Goal: Information Seeking & Learning: Learn about a topic

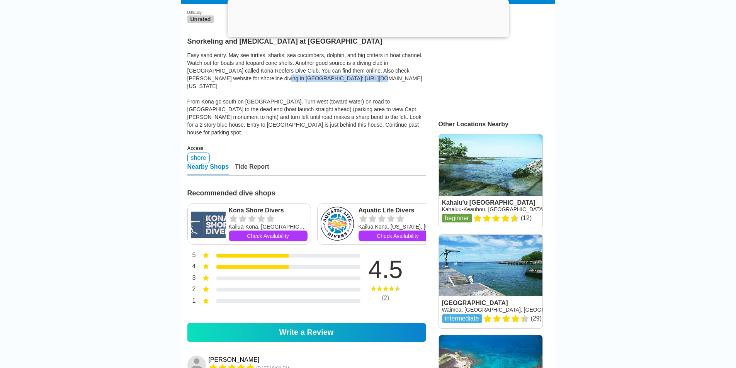
drag, startPoint x: 274, startPoint y: 83, endPoint x: 186, endPoint y: 80, distance: 87.8
copy div "[URL][DOMAIN_NAME][US_STATE]"
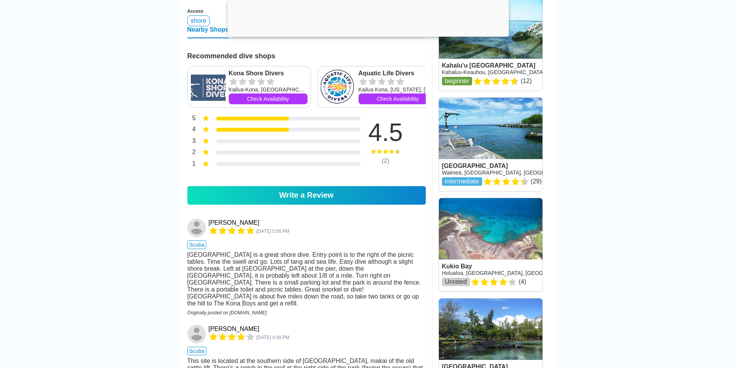
scroll to position [354, 0]
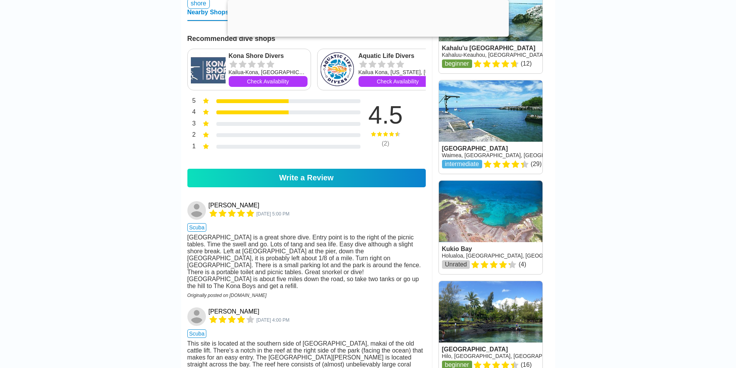
click at [348, 245] on div "[GEOGRAPHIC_DATA] is a great shore dive. Entry point is to the right of the pic…" at bounding box center [306, 262] width 239 height 56
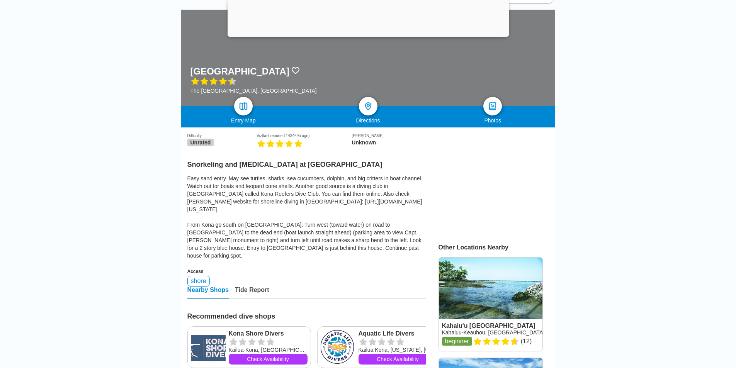
scroll to position [122, 0]
click at [242, 110] on img at bounding box center [243, 106] width 11 height 11
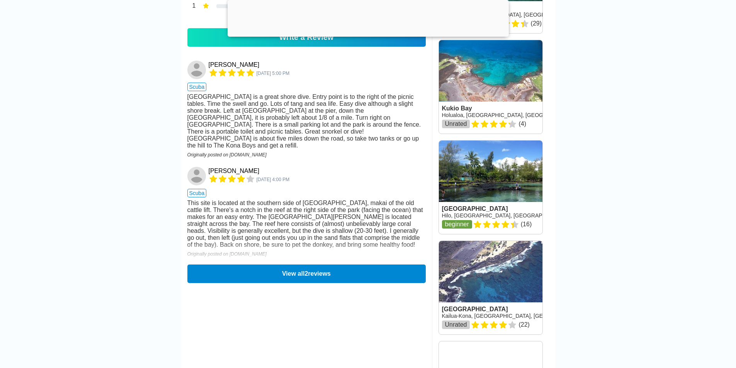
scroll to position [657, 0]
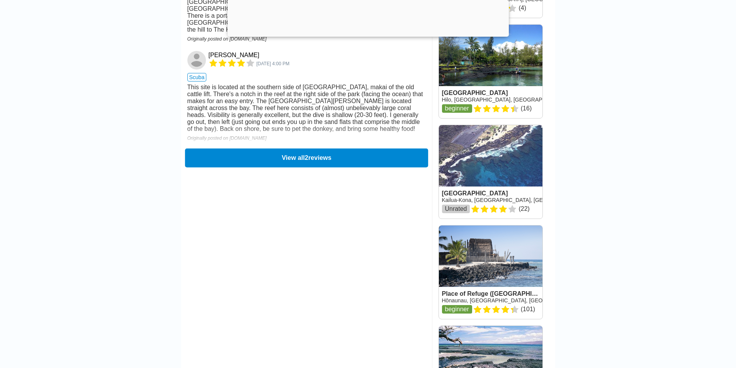
click at [279, 159] on button "View all 2 reviews" at bounding box center [306, 157] width 243 height 19
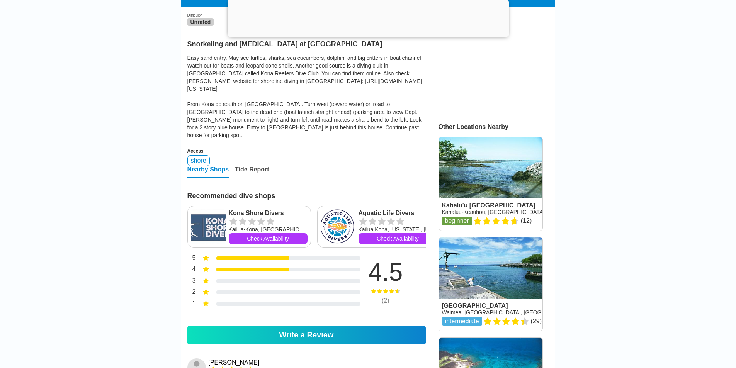
scroll to position [232, 0]
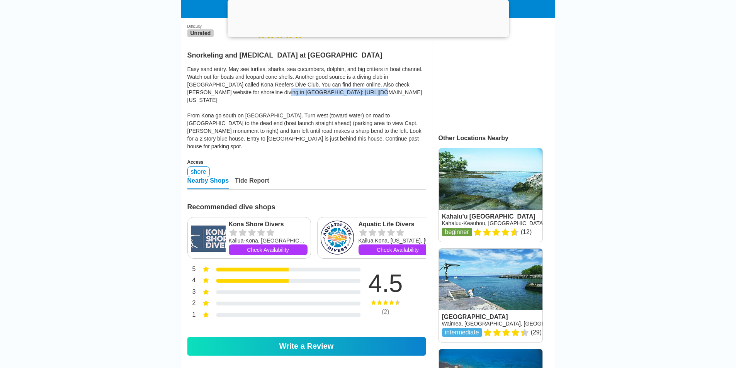
drag, startPoint x: 273, startPoint y: 96, endPoint x: 186, endPoint y: 95, distance: 87.4
copy div "[URL][DOMAIN_NAME][US_STATE]"
click at [254, 177] on div "Tide Report" at bounding box center [252, 183] width 34 height 12
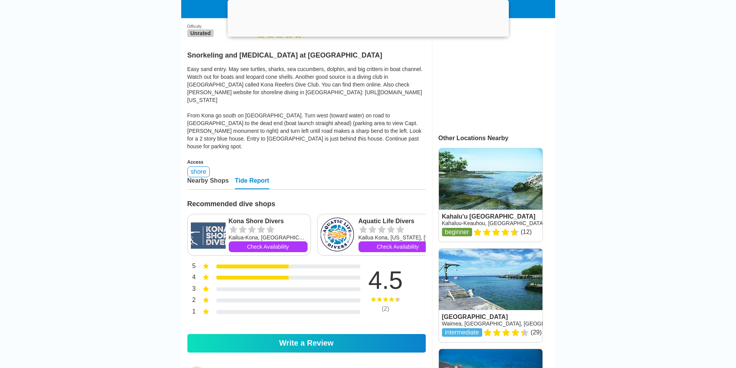
scroll to position [309, 0]
